Goal: Find specific page/section: Find specific page/section

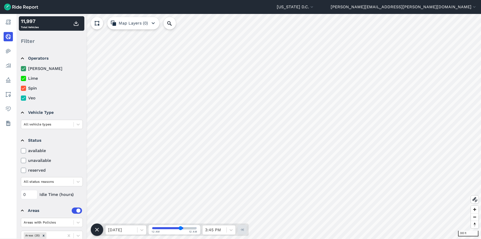
click at [427, 239] on html "[US_STATE] D.C. Capital Bikeshare [US_STATE][GEOGRAPHIC_DATA] [PERSON_NAME][EMA…" at bounding box center [240, 119] width 481 height 239
click at [463, 239] on html "[US_STATE] D.C. Capital Bikeshare [US_STATE][GEOGRAPHIC_DATA] [PERSON_NAME][EMA…" at bounding box center [240, 119] width 481 height 239
click at [418, 239] on html "[US_STATE] D.C. Capital Bikeshare [US_STATE][GEOGRAPHIC_DATA] [PERSON_NAME][EMA…" at bounding box center [240, 119] width 481 height 239
click at [325, 239] on html "[US_STATE] D.C. Capital Bikeshare [US_STATE][GEOGRAPHIC_DATA] [PERSON_NAME][EMA…" at bounding box center [240, 119] width 481 height 239
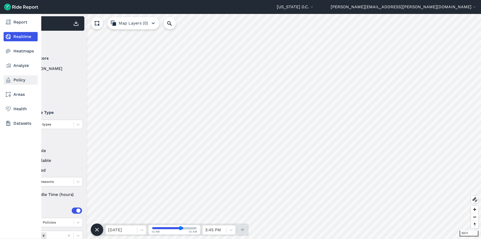
click at [23, 81] on link "Policy" at bounding box center [21, 79] width 34 height 9
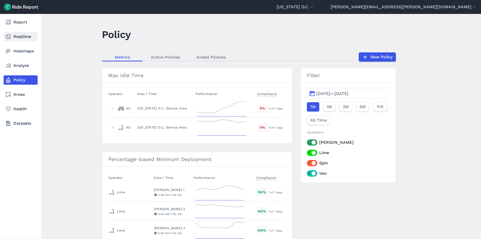
click at [18, 38] on link "Realtime" at bounding box center [21, 36] width 34 height 9
